Goal: Transaction & Acquisition: Purchase product/service

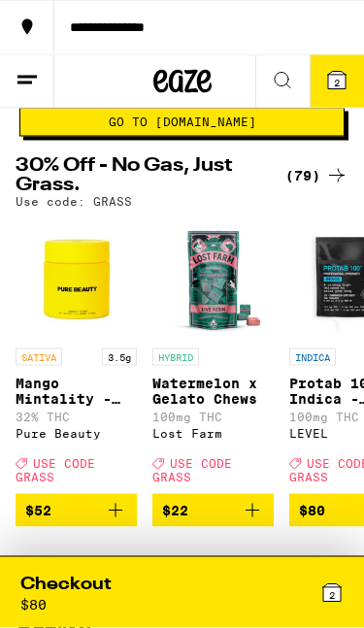
scroll to position [90, 0]
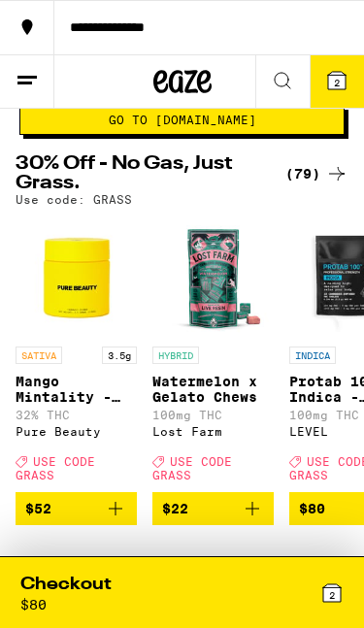
click at [284, 591] on div "2" at bounding box center [264, 593] width 162 height 40
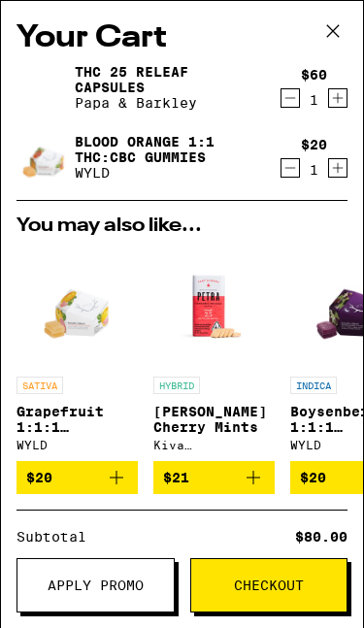
click at [117, 584] on span "Apply Promo" at bounding box center [96, 586] width 96 height 14
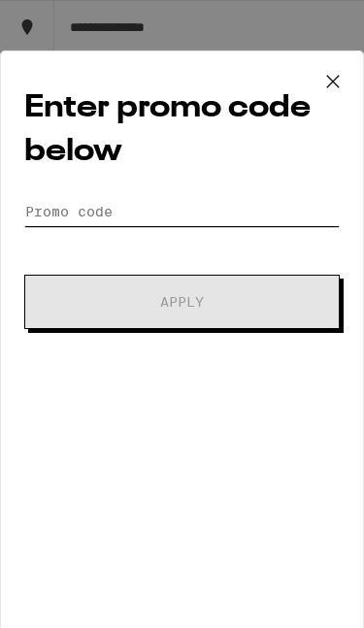
click at [184, 223] on input "Promo Code" at bounding box center [182, 211] width 316 height 29
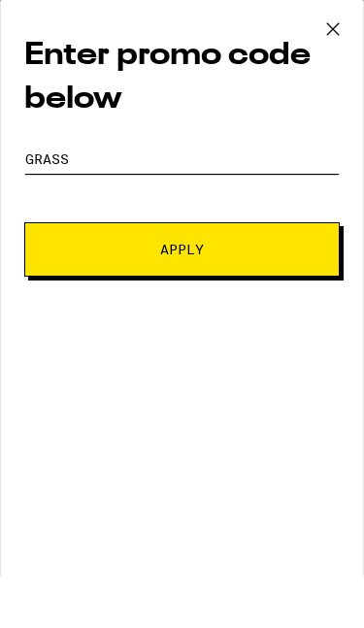
type input "GRASS"
click at [231, 295] on span "Apply" at bounding box center [182, 302] width 182 height 14
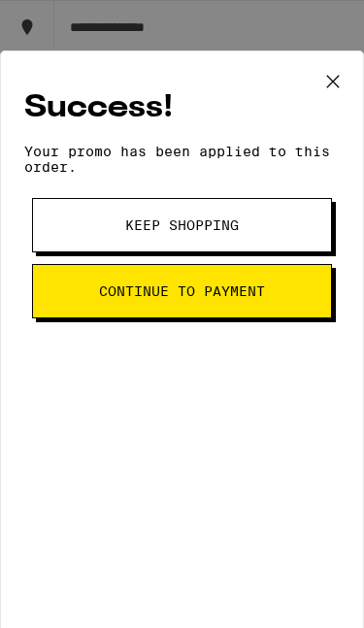
click at [298, 305] on button "Continue to payment" at bounding box center [182, 291] width 300 height 54
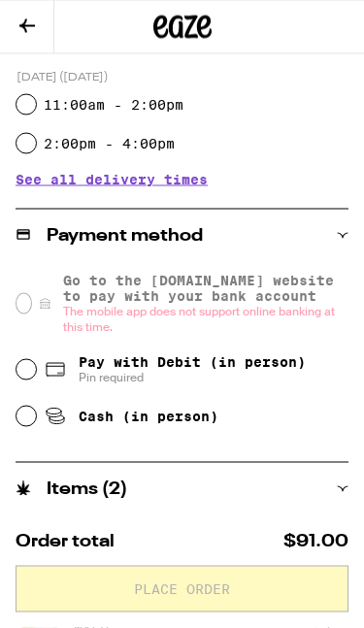
scroll to position [594, 0]
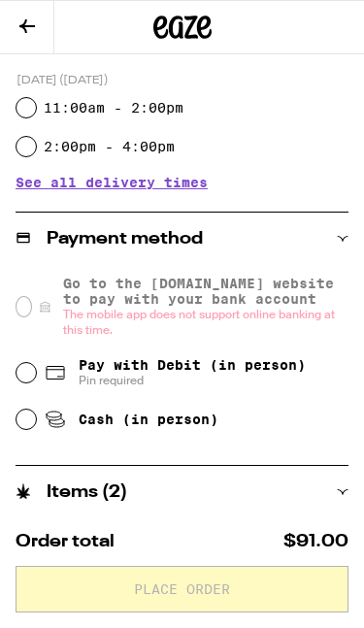
click at [31, 380] on input "Pay with Debit (in person) Pin required" at bounding box center [26, 372] width 19 height 19
radio input "true"
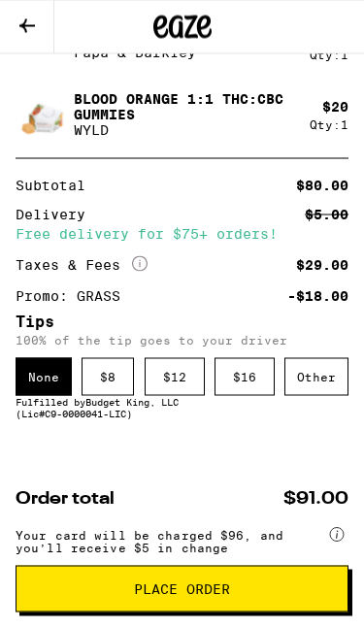
scroll to position [1100, 0]
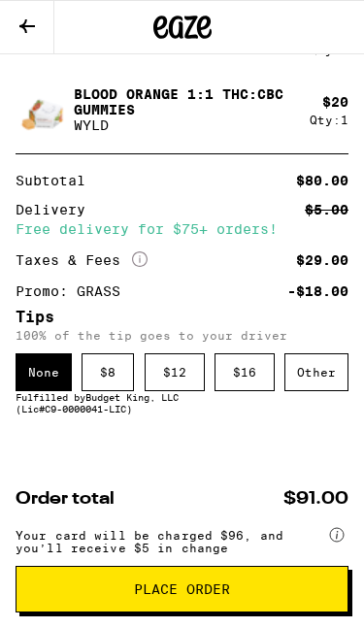
click at [167, 388] on div "$ 12" at bounding box center [175, 373] width 60 height 38
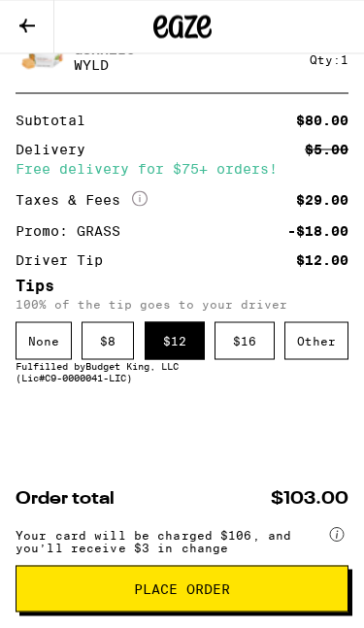
scroll to position [1178, 0]
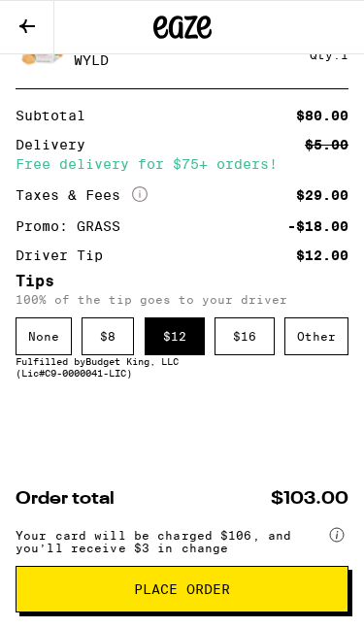
click at [202, 588] on span "Place Order" at bounding box center [182, 590] width 96 height 14
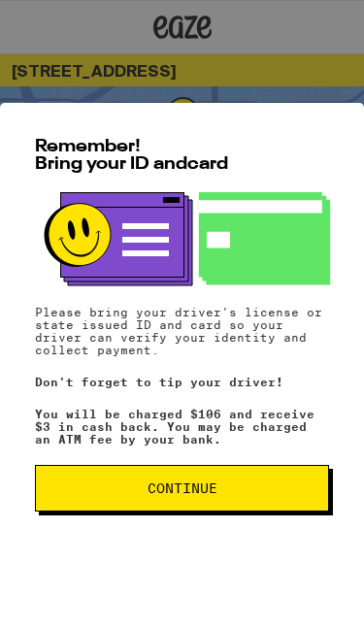
click at [287, 487] on span "Continue" at bounding box center [181, 489] width 261 height 14
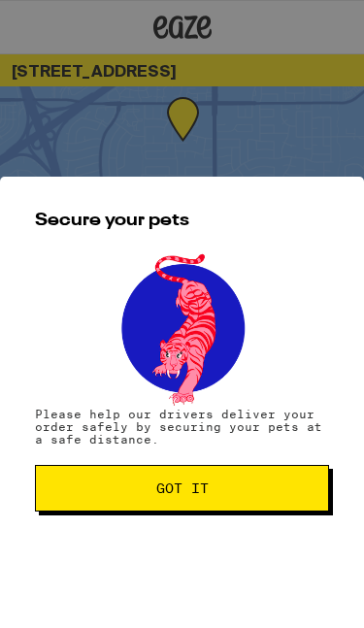
click at [275, 481] on button "Got it" at bounding box center [182, 488] width 294 height 47
